Goal: Information Seeking & Learning: Compare options

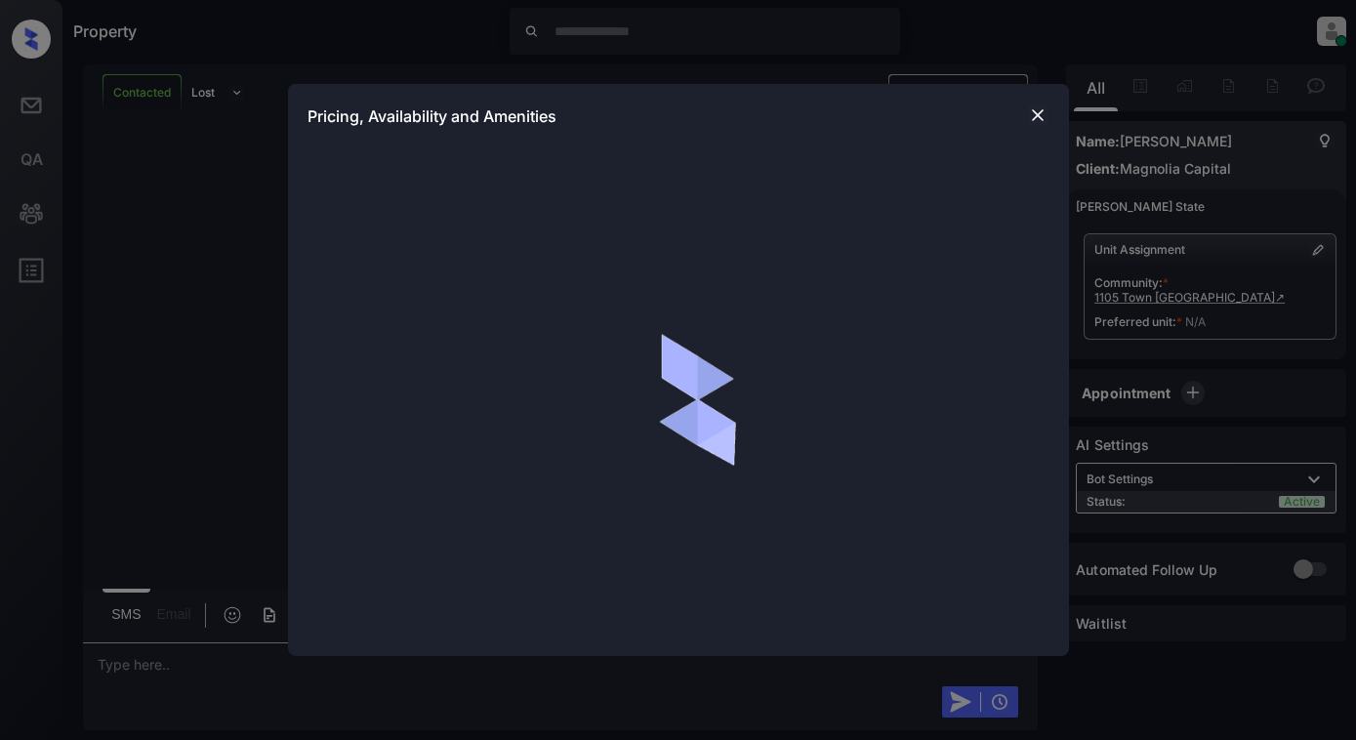
scroll to position [470, 0]
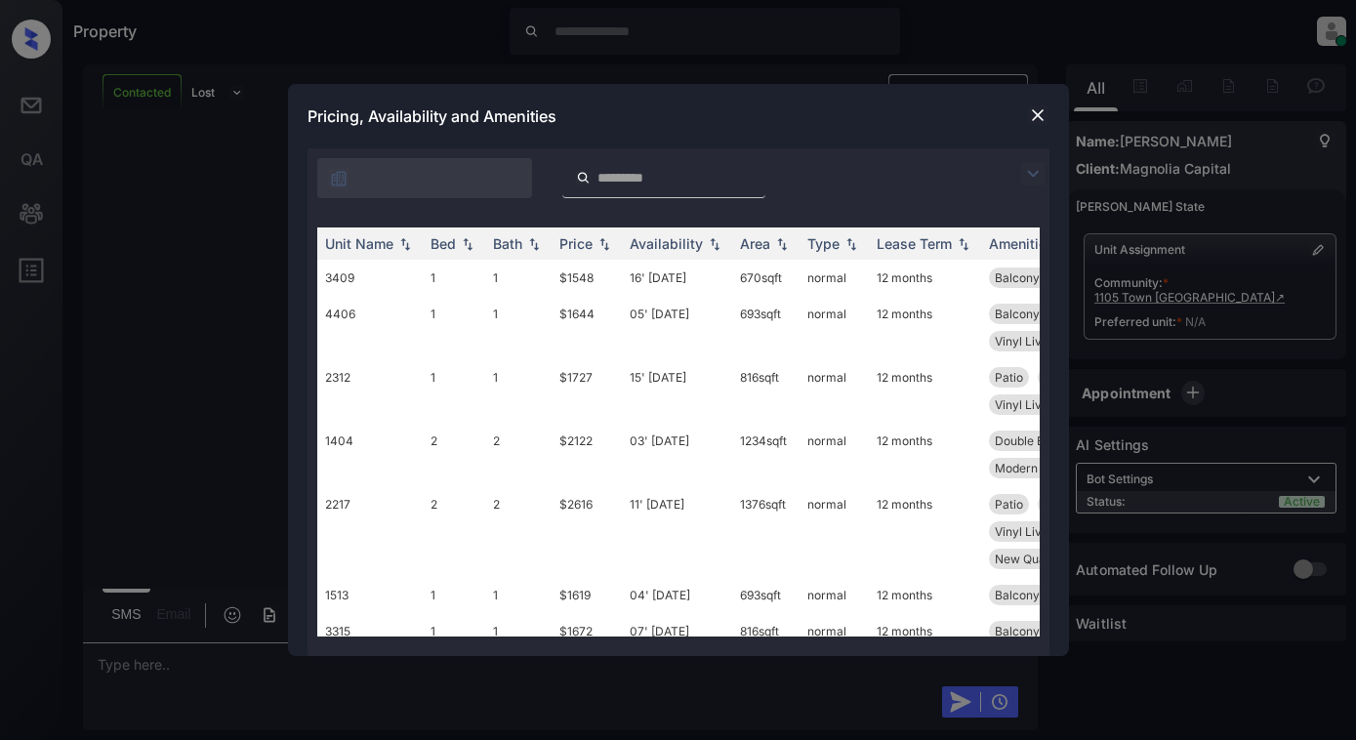
click at [1040, 172] on img at bounding box center [1032, 173] width 23 height 23
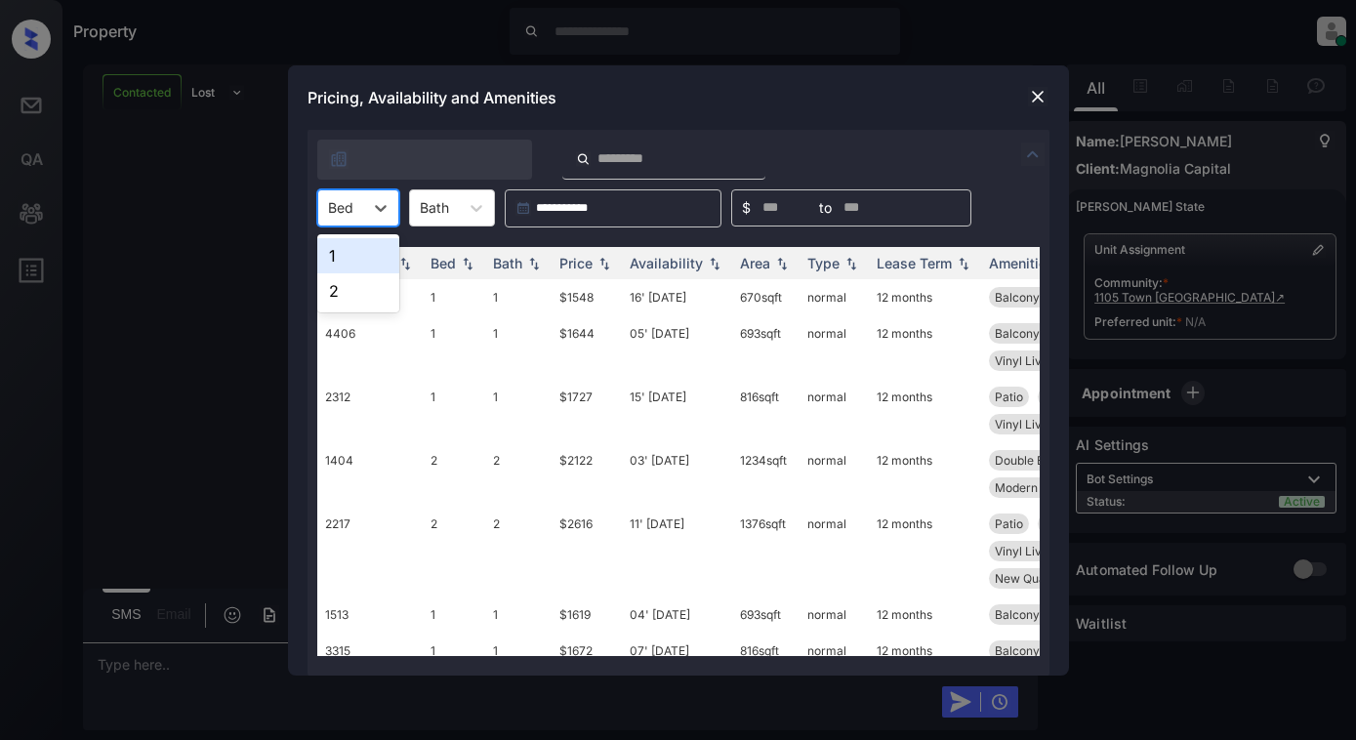
click at [354, 218] on div "Bed" at bounding box center [340, 207] width 45 height 28
click at [356, 258] on div "1" at bounding box center [358, 255] width 82 height 35
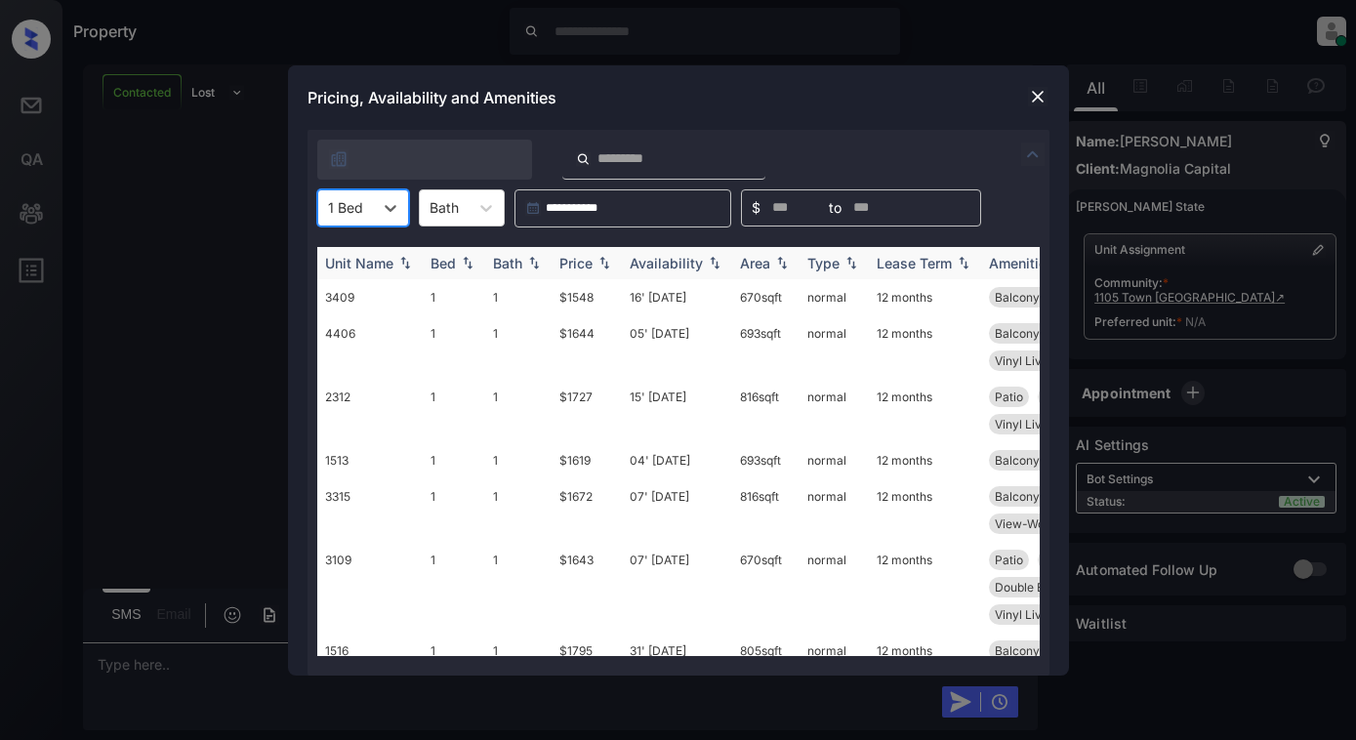
click at [588, 266] on div "Price" at bounding box center [575, 263] width 33 height 17
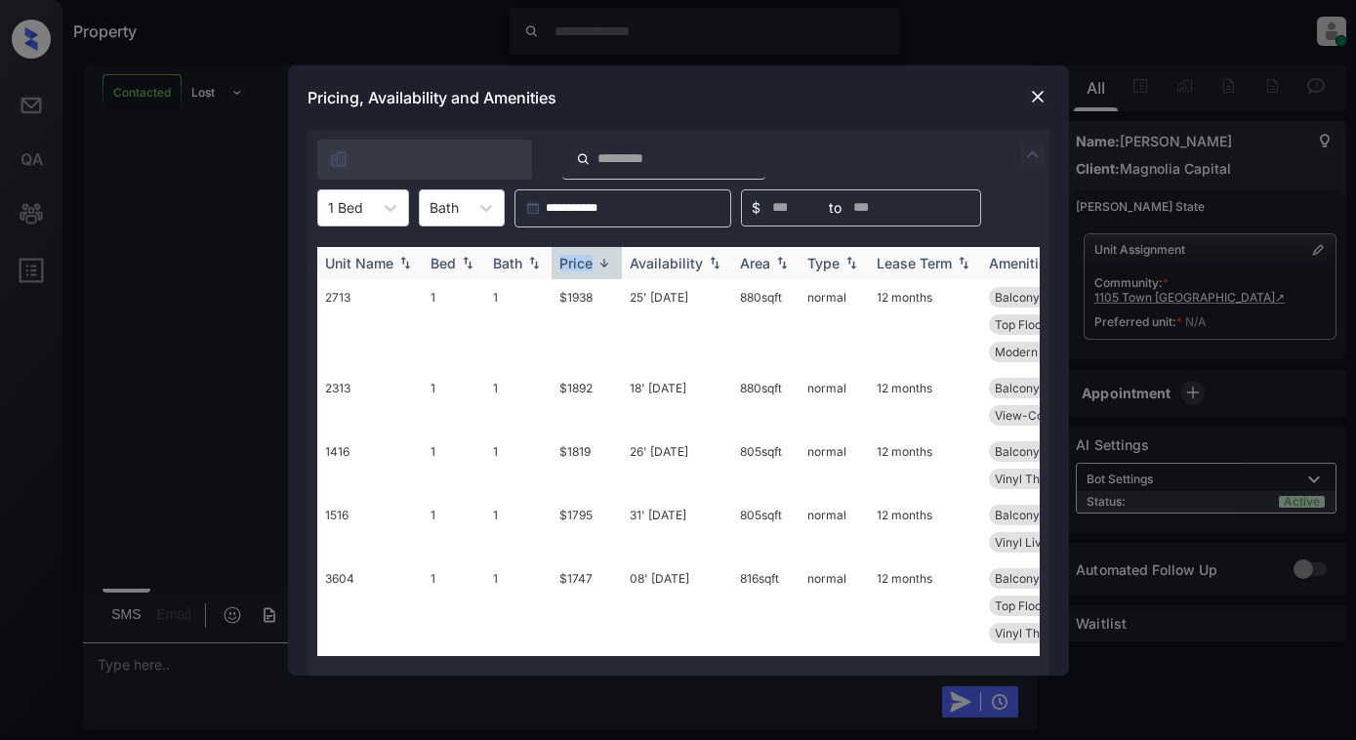
click at [588, 266] on div "Price" at bounding box center [575, 263] width 33 height 17
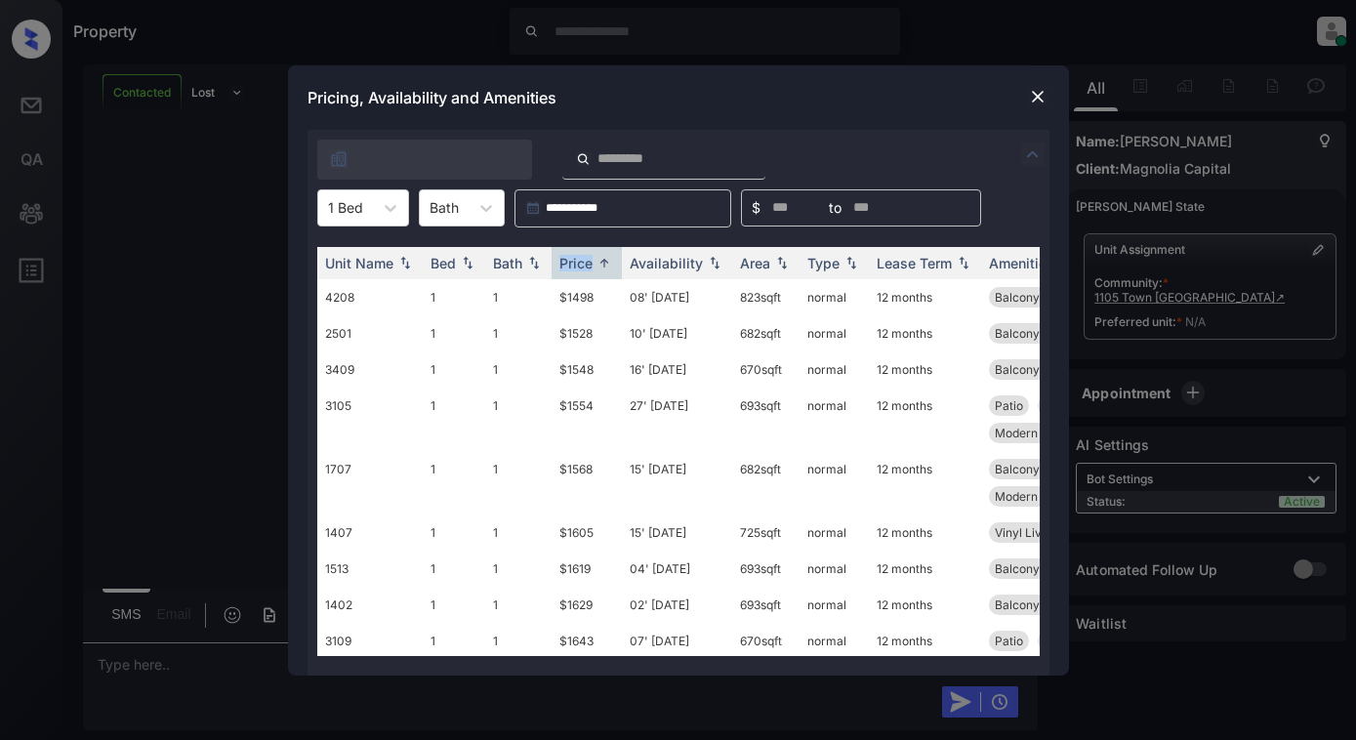
click at [1037, 90] on img at bounding box center [1038, 97] width 20 height 20
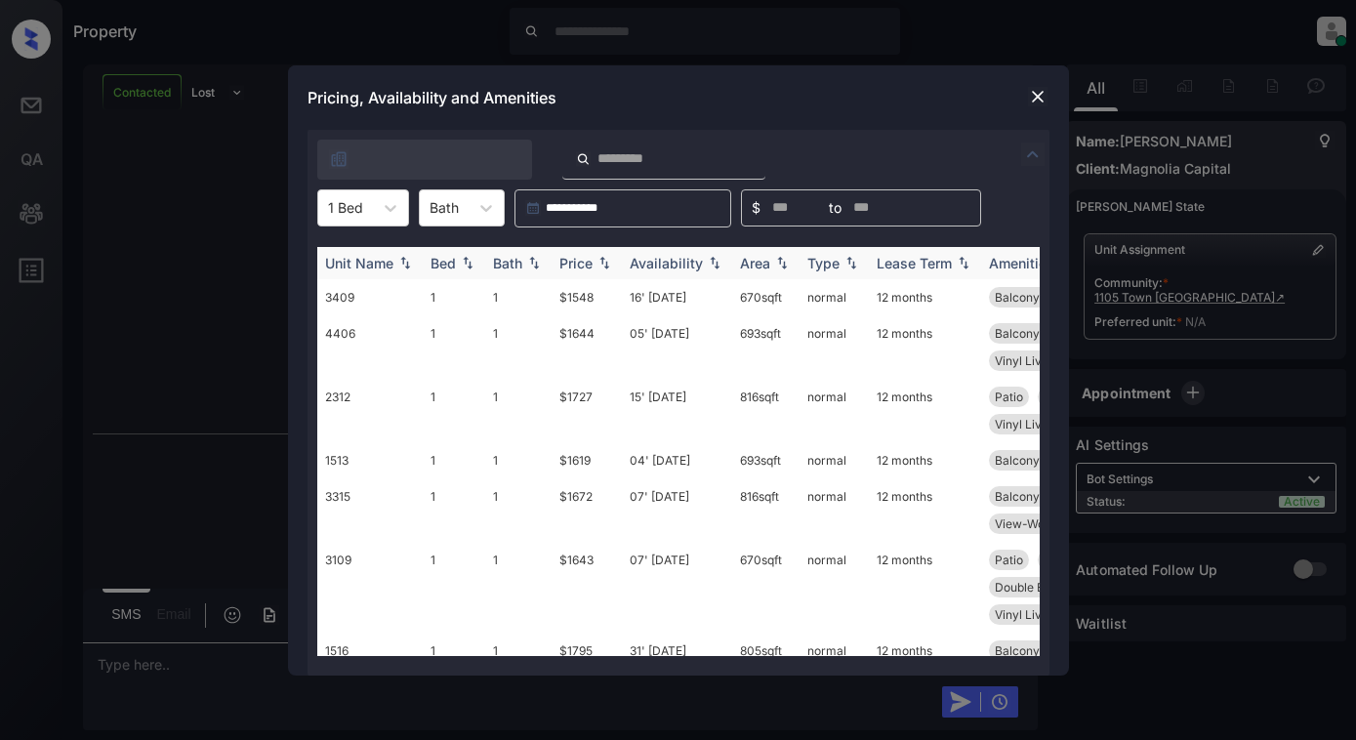
scroll to position [1245, 0]
click at [583, 268] on div "Price" at bounding box center [575, 263] width 33 height 17
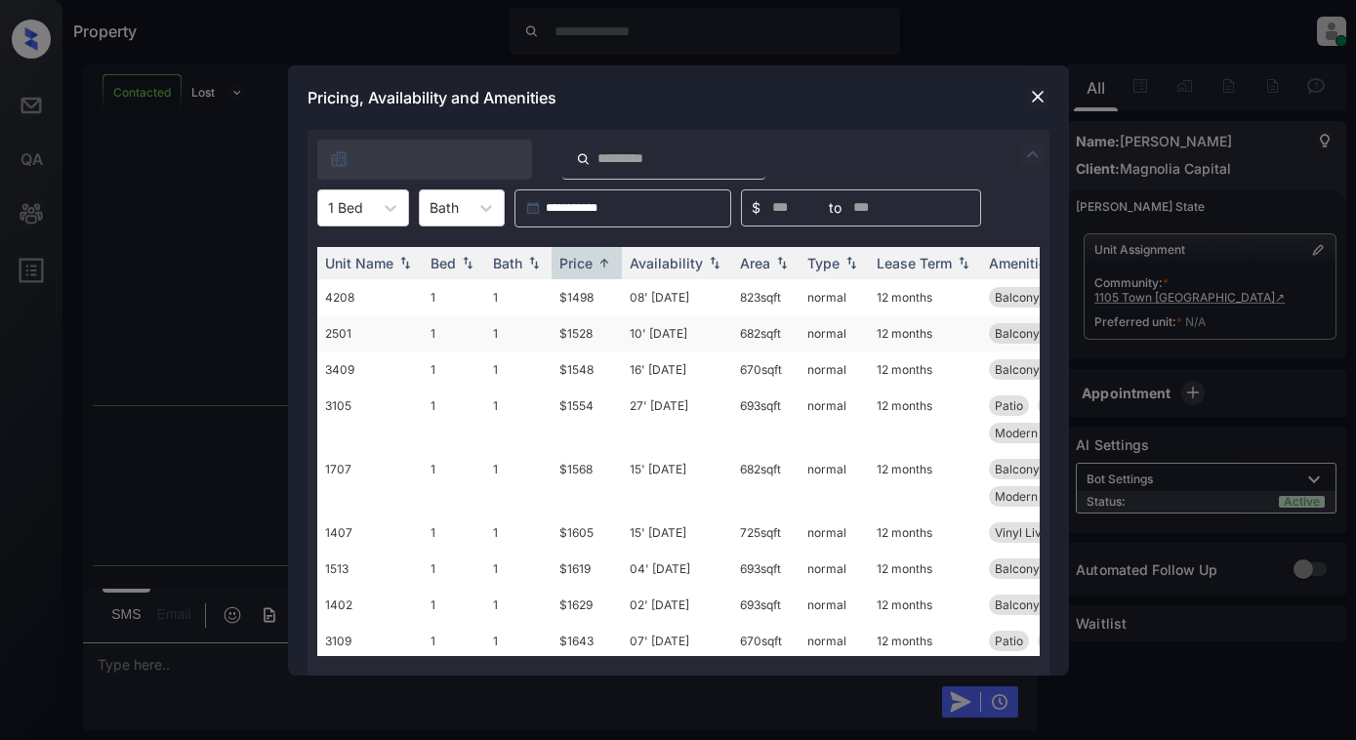
click at [611, 328] on td "$1528" at bounding box center [586, 333] width 70 height 36
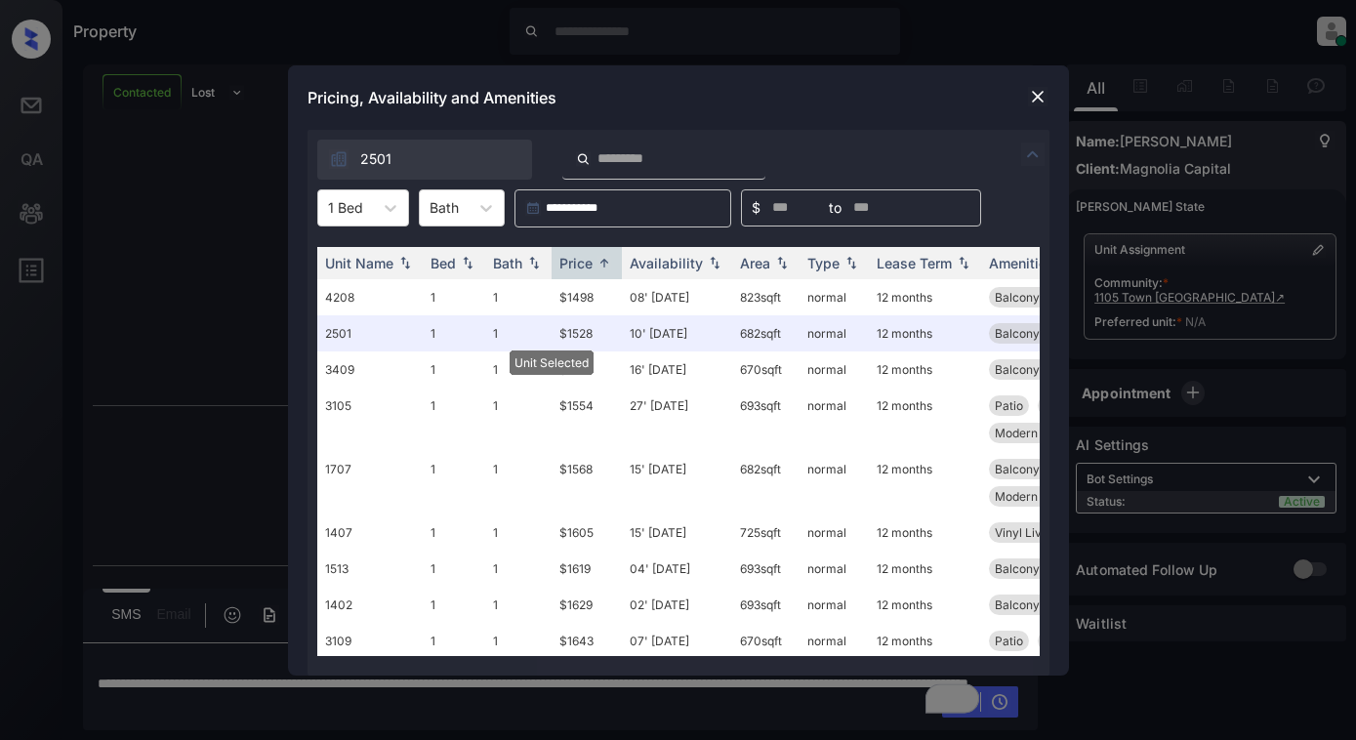
click at [1043, 100] on img at bounding box center [1038, 97] width 20 height 20
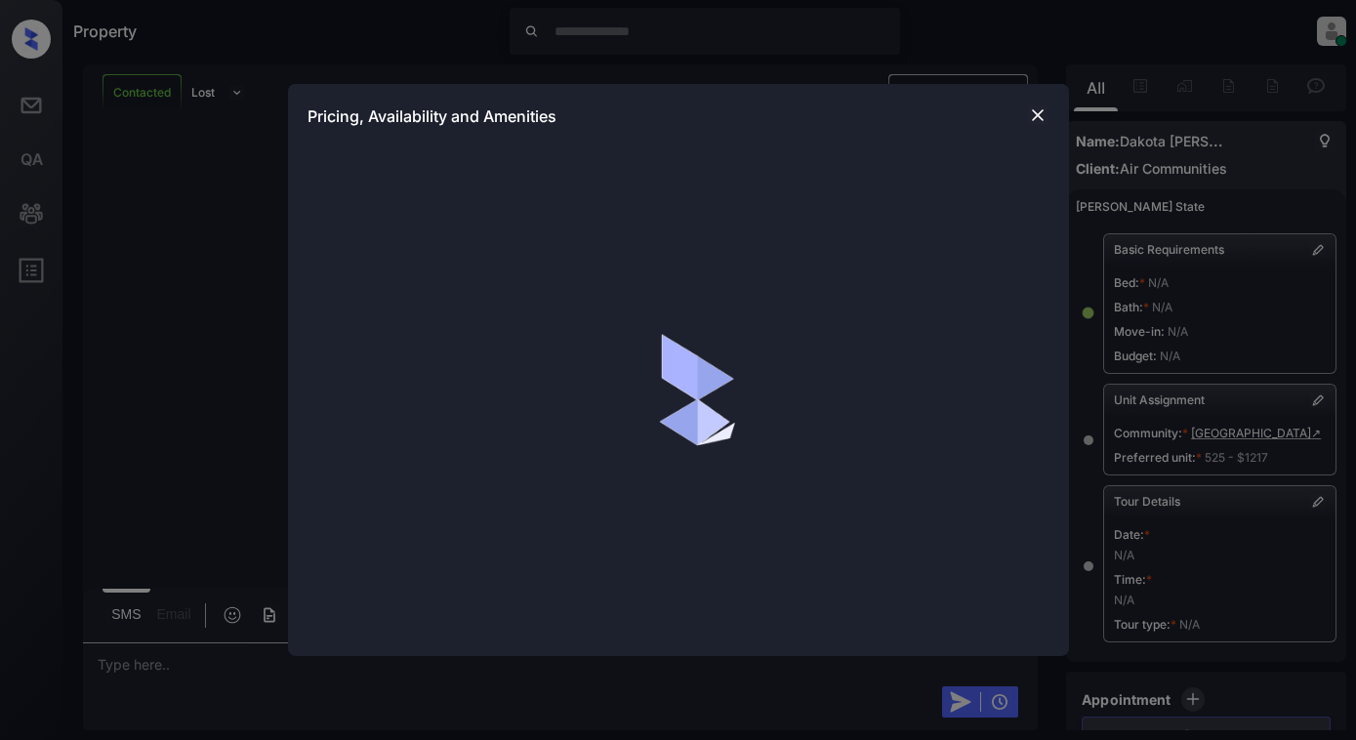
scroll to position [8662, 0]
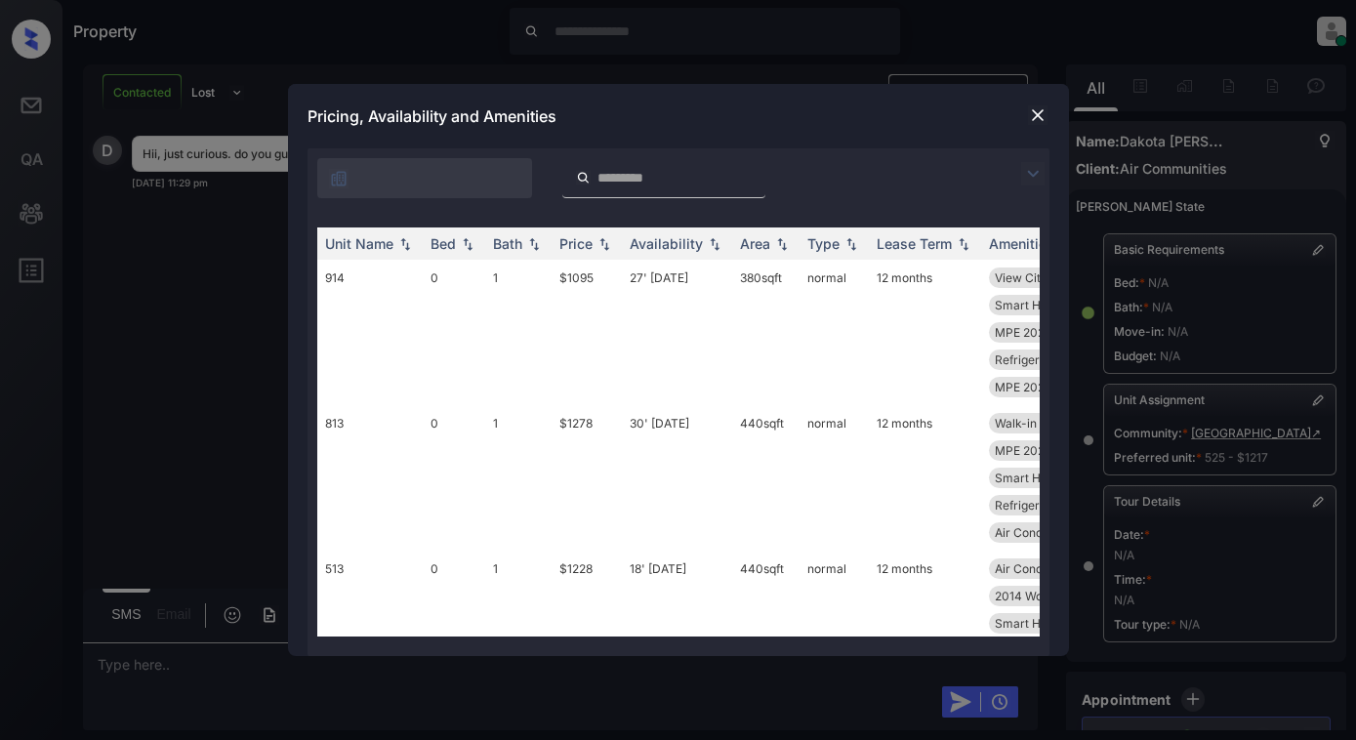
click at [1031, 176] on img at bounding box center [1032, 173] width 23 height 23
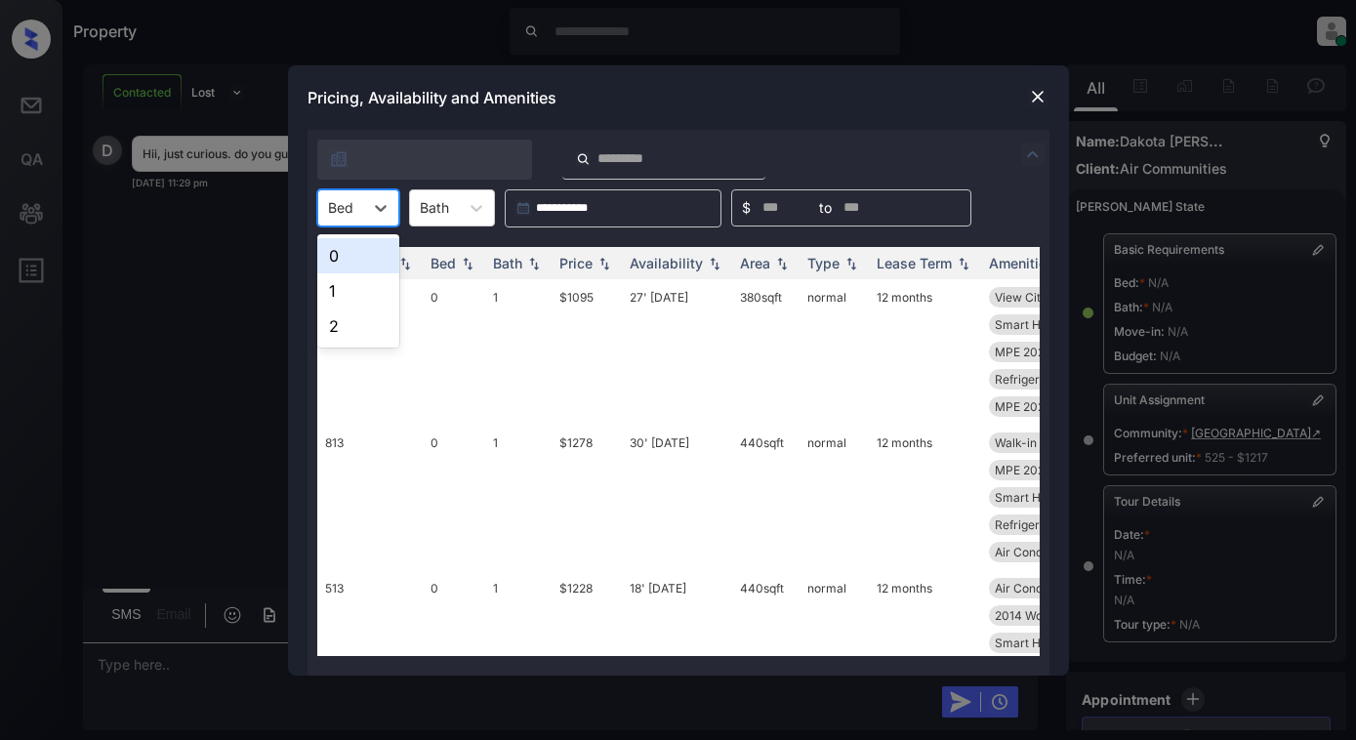
click at [359, 198] on div "Bed" at bounding box center [340, 207] width 45 height 28
click at [347, 322] on div "2" at bounding box center [358, 325] width 82 height 35
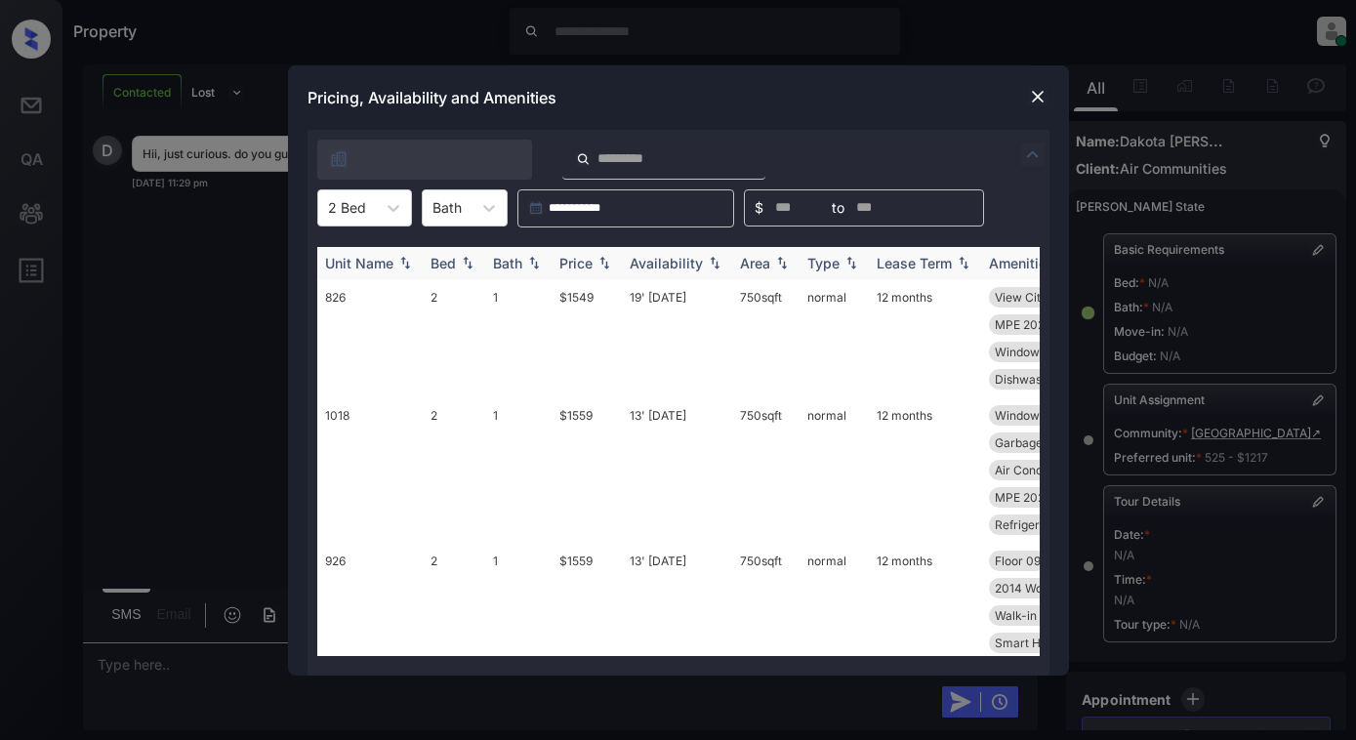
click at [598, 256] on img at bounding box center [604, 263] width 20 height 14
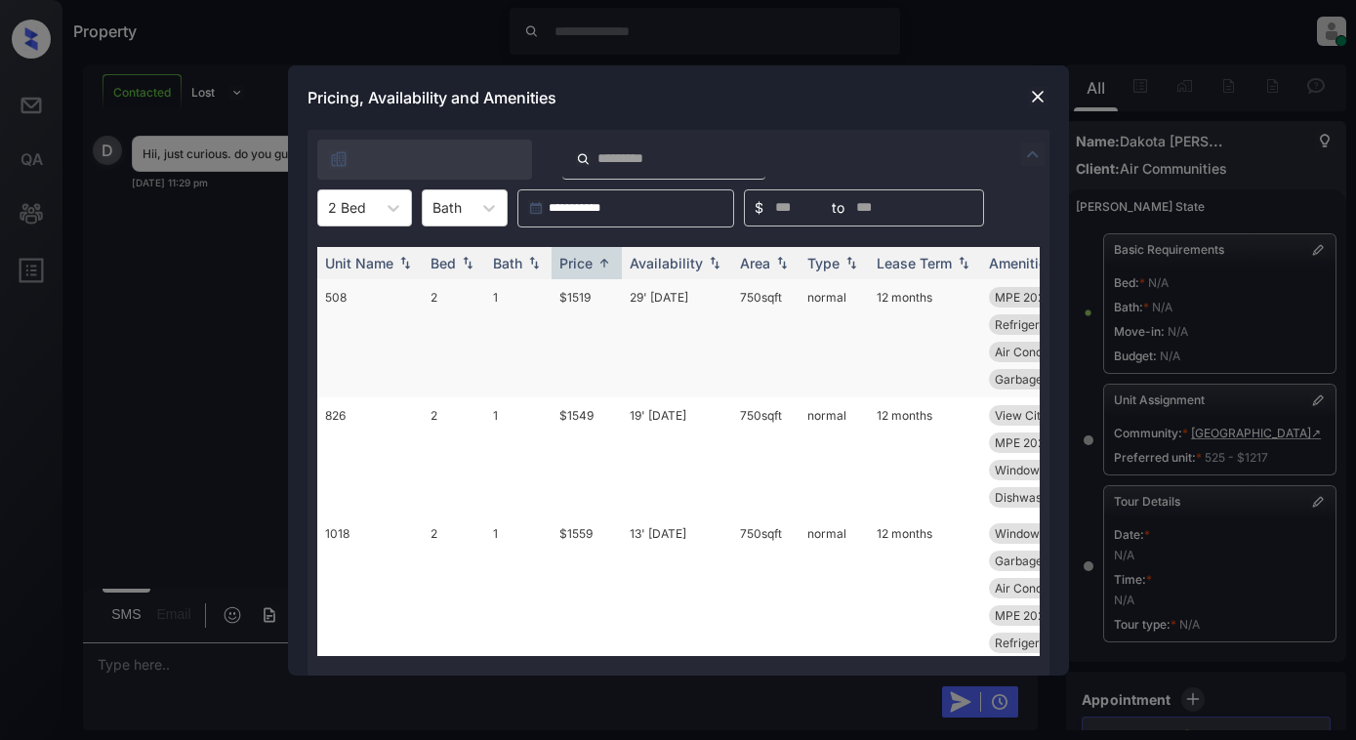
click at [585, 323] on td "$1519" at bounding box center [586, 338] width 70 height 118
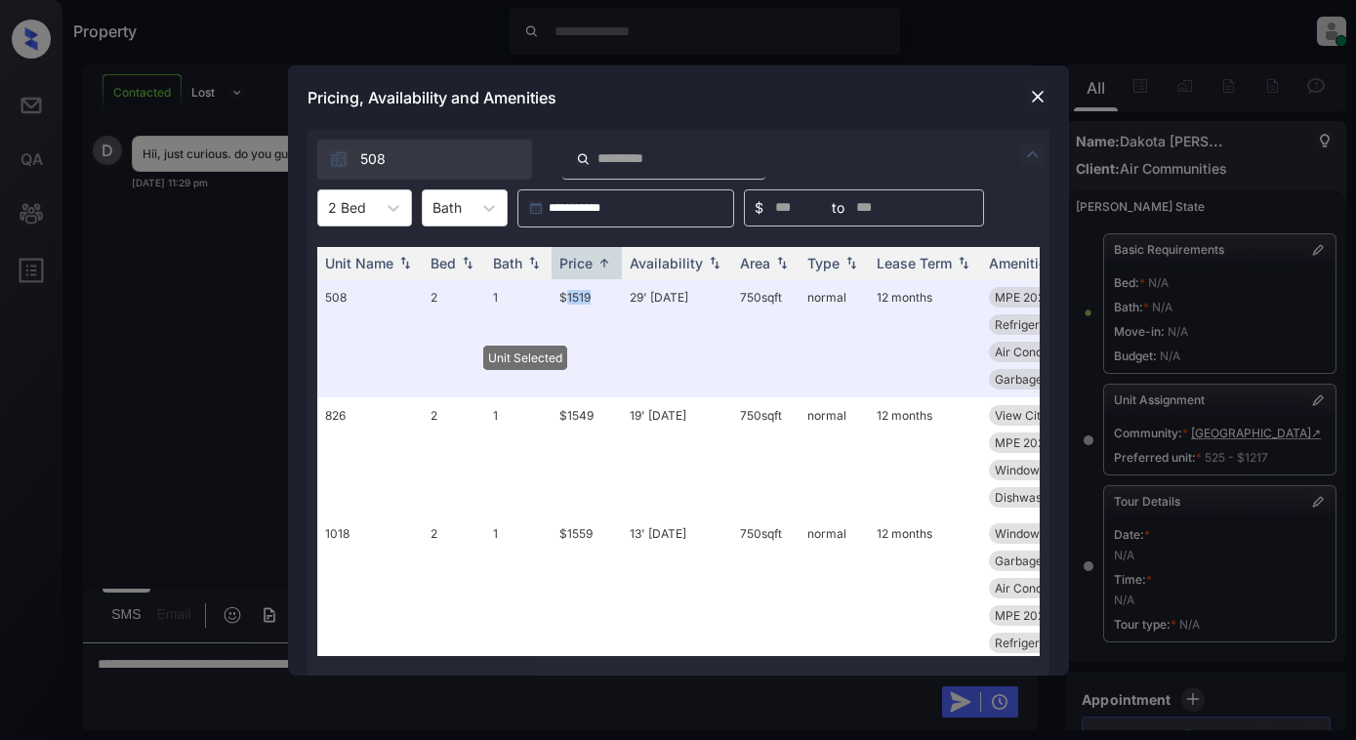
click at [1035, 87] on img at bounding box center [1038, 97] width 20 height 20
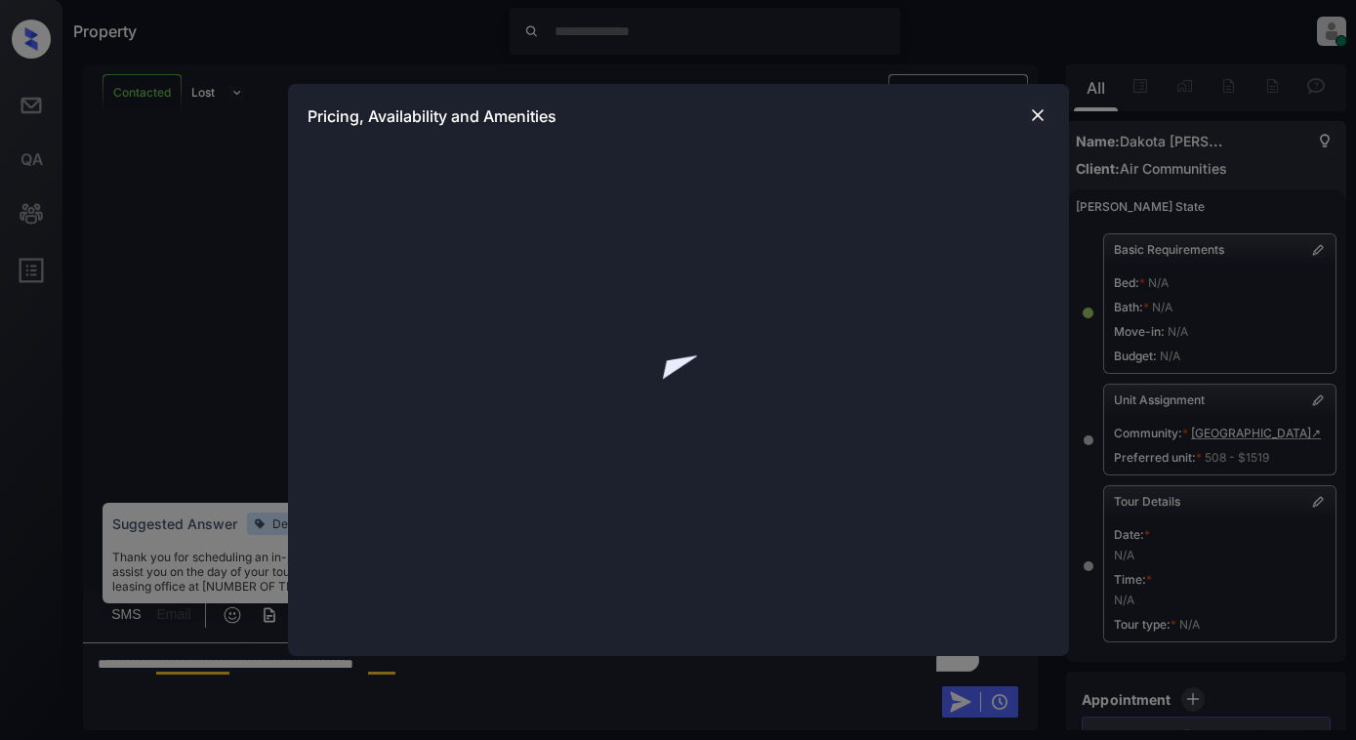
scroll to position [8788, 0]
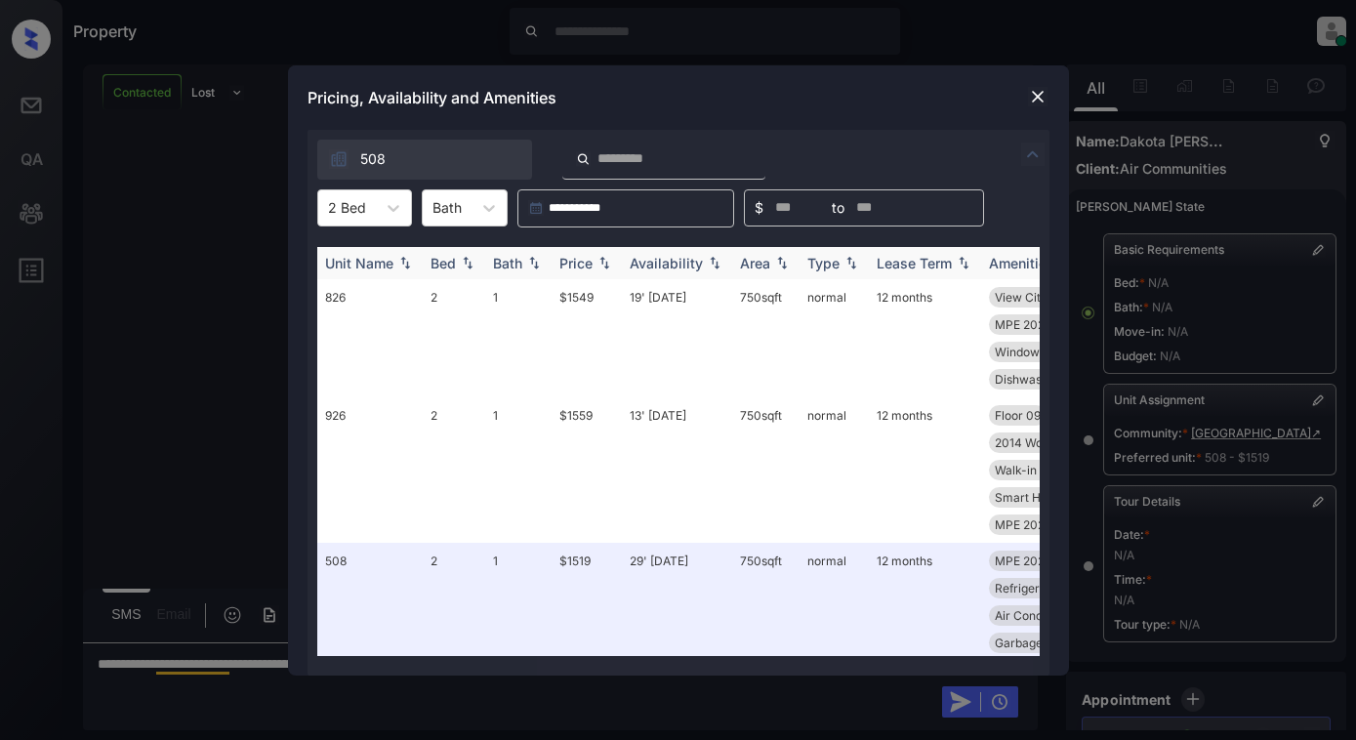
click at [565, 261] on div "Price" at bounding box center [575, 263] width 33 height 17
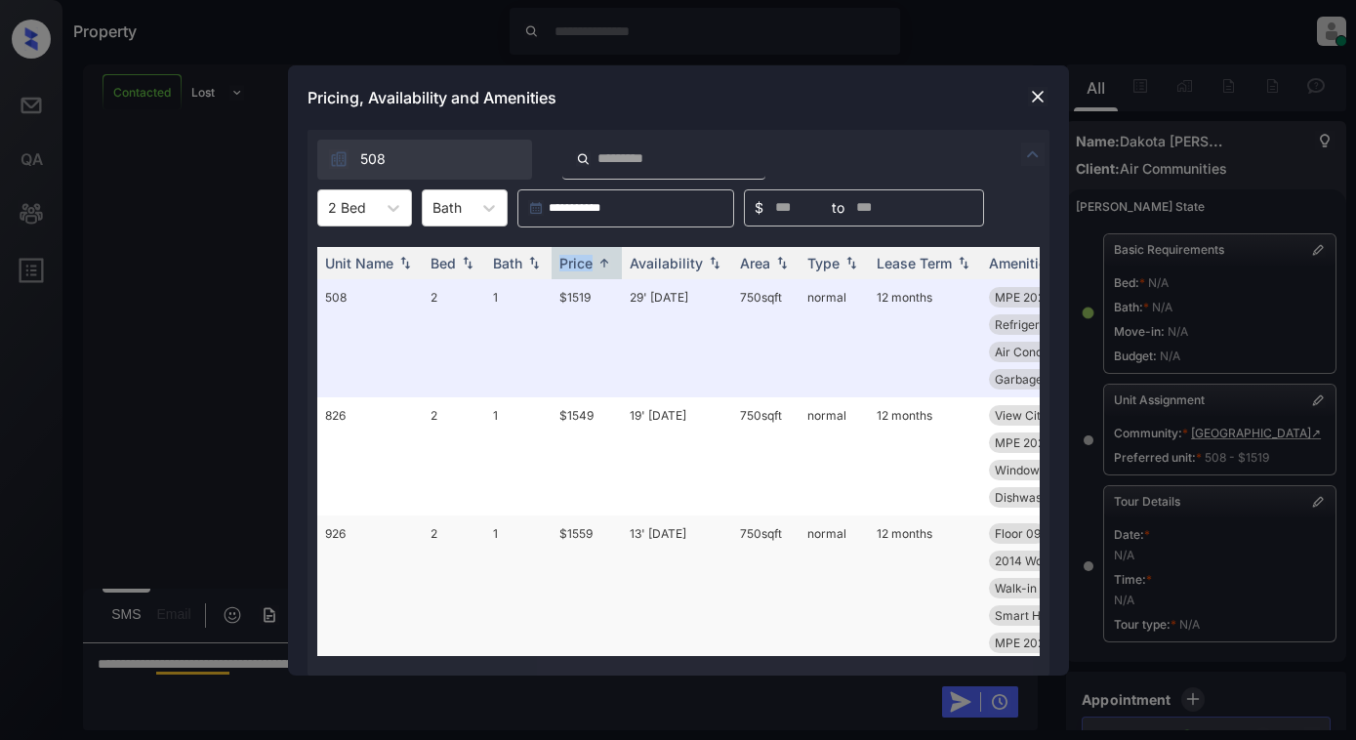
scroll to position [192, 0]
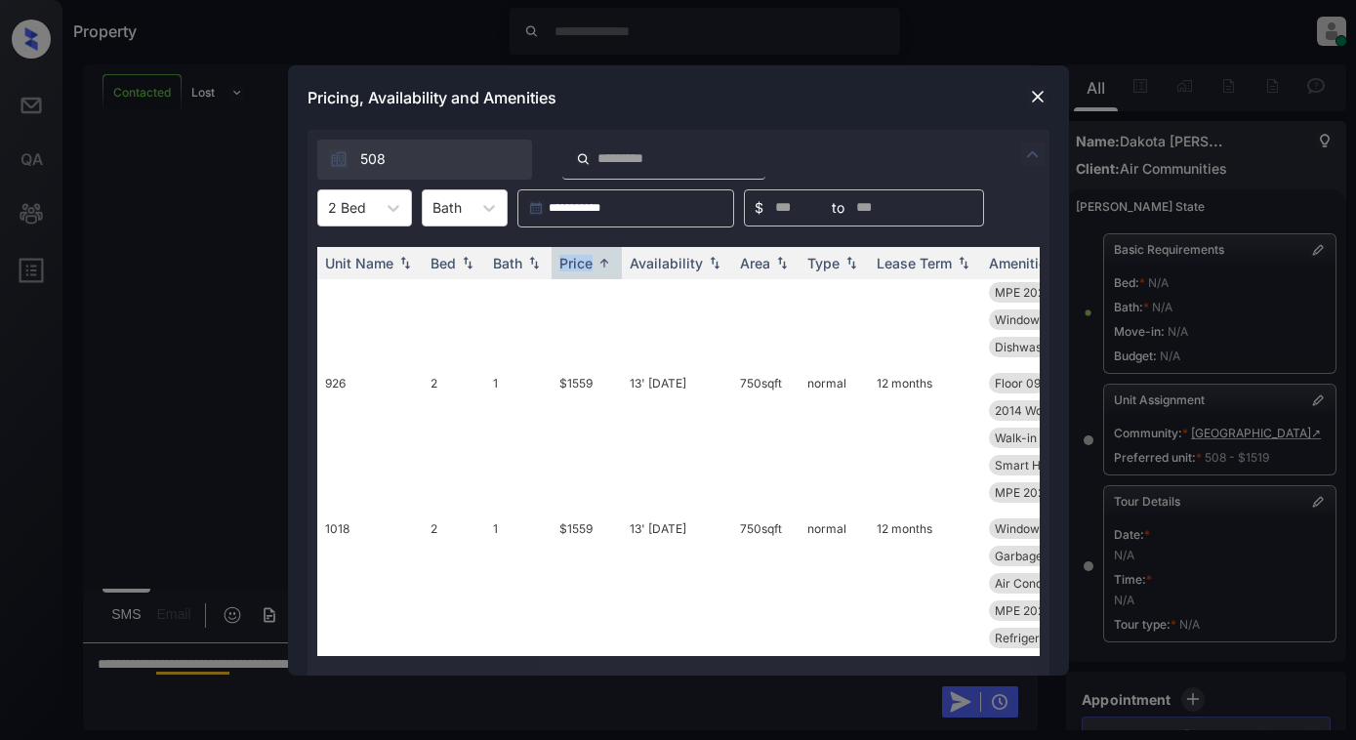
click at [1031, 99] on img at bounding box center [1038, 97] width 20 height 20
